Goal: Task Accomplishment & Management: Complete application form

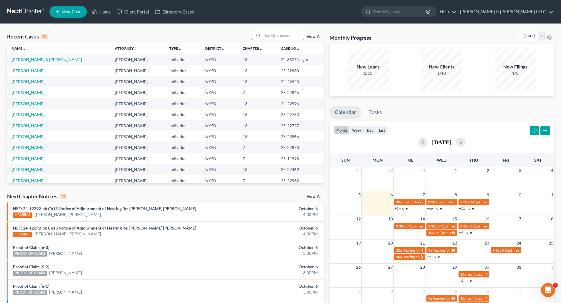
click at [267, 33] on input "search" at bounding box center [282, 35] width 41 height 9
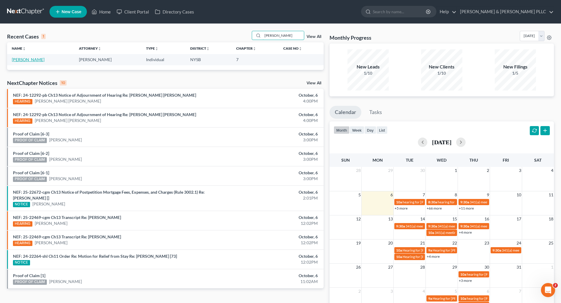
type input "[PERSON_NAME]"
click at [32, 59] on link "[PERSON_NAME]" at bounding box center [28, 59] width 33 height 5
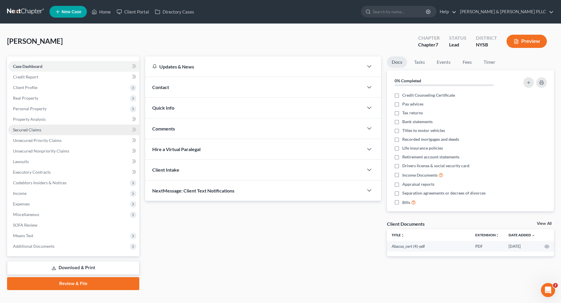
click at [36, 128] on span "Secured Claims" at bounding box center [27, 129] width 28 height 5
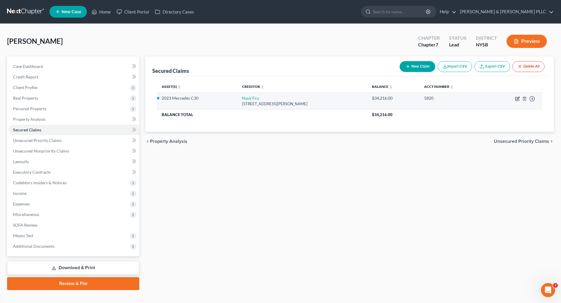
click at [517, 97] on icon "button" at bounding box center [517, 99] width 5 height 5
select select "48"
select select "4"
select select "0"
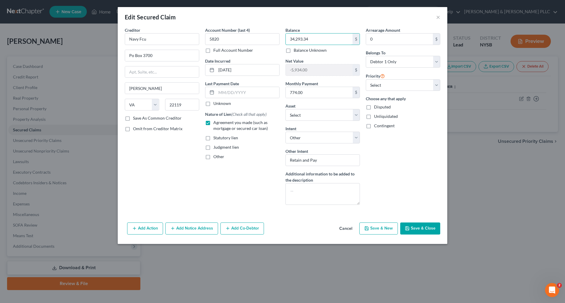
type input "34,293.34"
click at [422, 229] on button "Save & Close" at bounding box center [420, 229] width 40 height 12
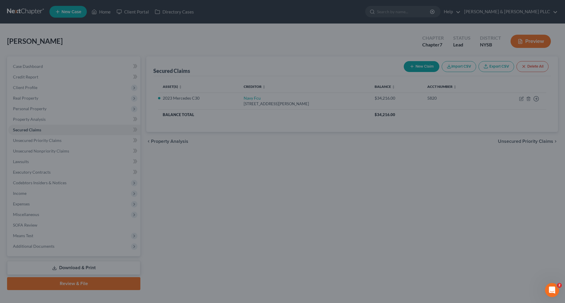
type input "-6,011.34"
select select "4"
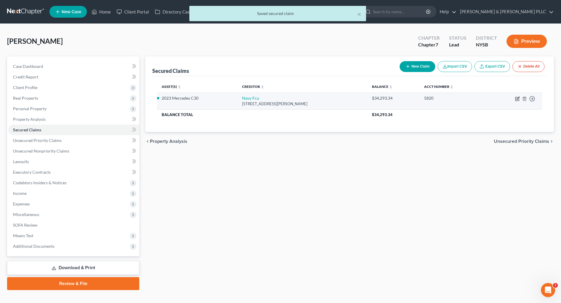
click at [517, 97] on icon "button" at bounding box center [517, 99] width 5 height 5
select select "48"
select select "4"
select select "0"
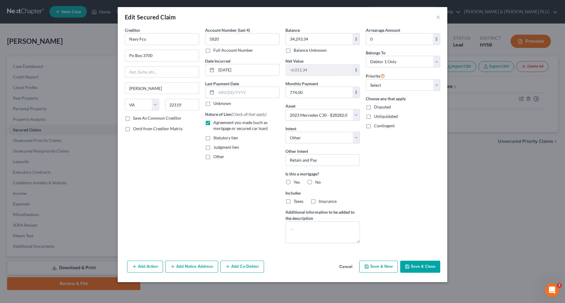
click at [315, 183] on label "No" at bounding box center [318, 182] width 6 height 6
click at [317, 183] on input "No" at bounding box center [319, 181] width 4 height 4
radio input "true"
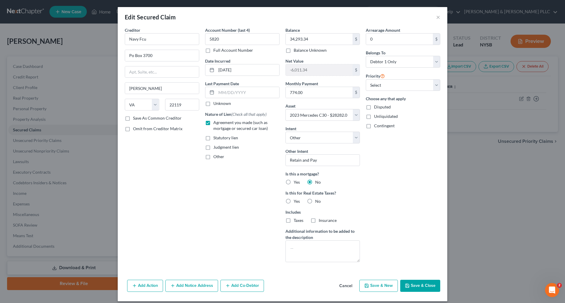
click at [315, 202] on label "No" at bounding box center [318, 202] width 6 height 6
click at [317, 202] on input "No" at bounding box center [319, 201] width 4 height 4
radio input "true"
click at [423, 287] on button "Save & Close" at bounding box center [420, 286] width 40 height 12
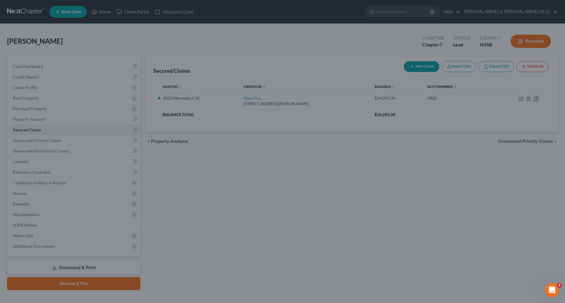
select select "4"
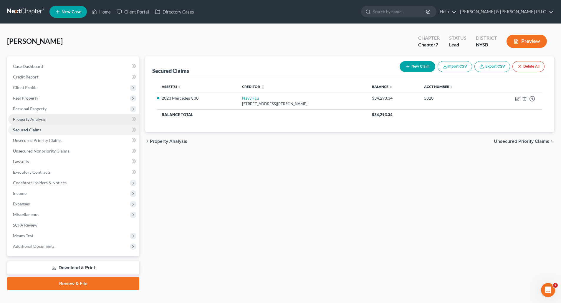
click at [28, 119] on span "Property Analysis" at bounding box center [29, 119] width 33 height 5
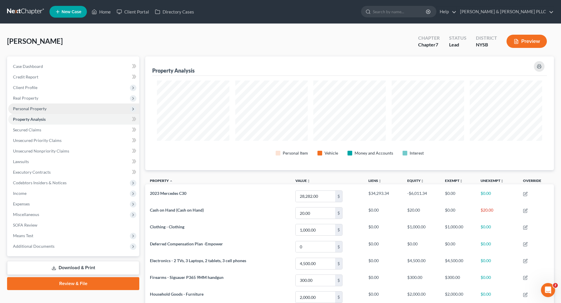
scroll to position [114, 408]
click at [32, 108] on span "Personal Property" at bounding box center [30, 108] width 34 height 5
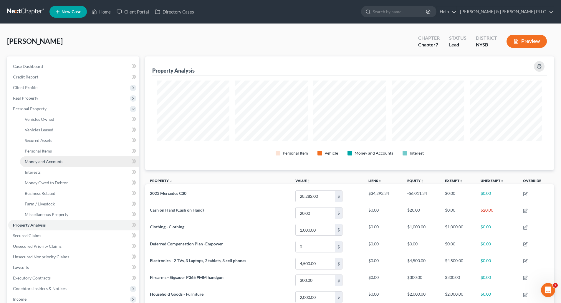
click at [42, 161] on span "Money and Accounts" at bounding box center [44, 161] width 39 height 5
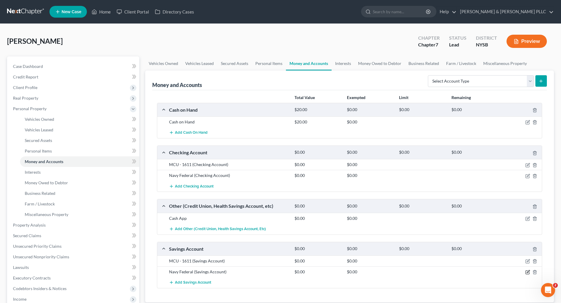
click at [526, 270] on icon "button" at bounding box center [527, 272] width 5 height 5
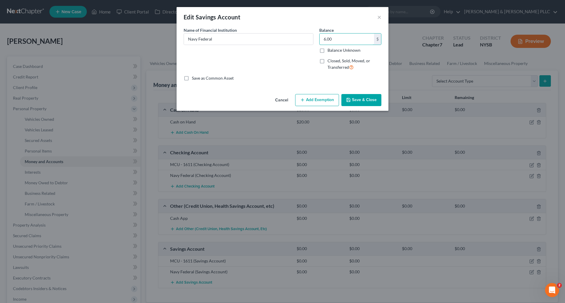
type input "6.00"
click at [369, 99] on button "Save & Close" at bounding box center [361, 100] width 40 height 12
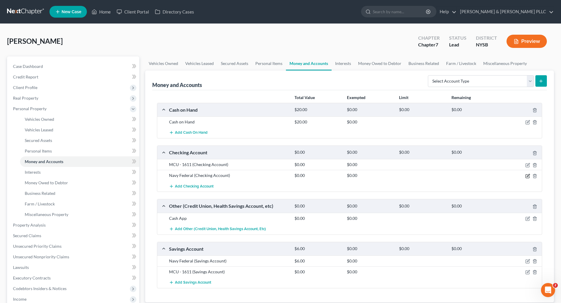
click at [528, 175] on icon "button" at bounding box center [527, 176] width 5 height 5
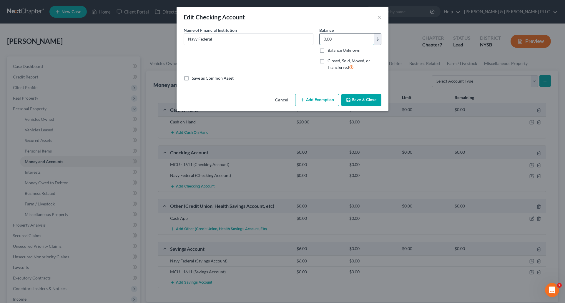
click at [333, 38] on input "0.00" at bounding box center [347, 39] width 54 height 11
type input "0.60"
click at [365, 99] on button "Save & Close" at bounding box center [361, 100] width 40 height 12
